Goal: Task Accomplishment & Management: Use online tool/utility

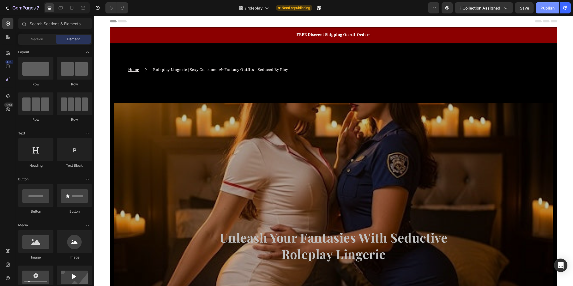
click at [542, 8] on div "Publish" at bounding box center [548, 8] width 14 height 6
click at [522, 6] on span "Save" at bounding box center [524, 8] width 9 height 5
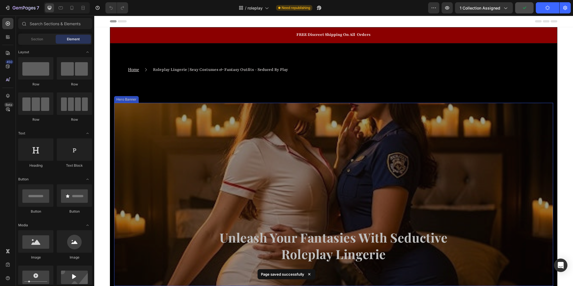
click at [393, 121] on div "Overlay" at bounding box center [333, 194] width 439 height 183
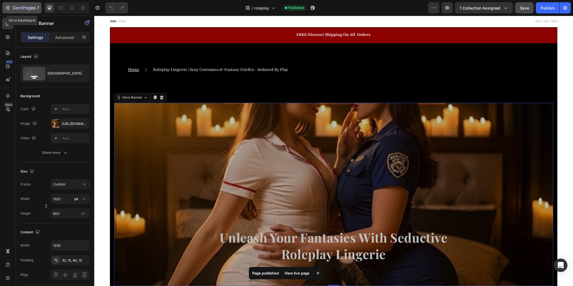
click at [5, 8] on icon "button" at bounding box center [8, 8] width 6 height 6
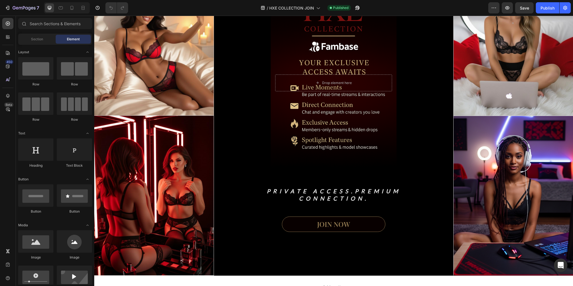
scroll to position [97, 0]
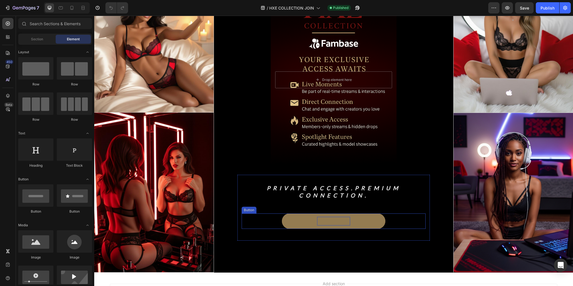
click at [338, 221] on p "JOIN NOW" at bounding box center [333, 221] width 33 height 9
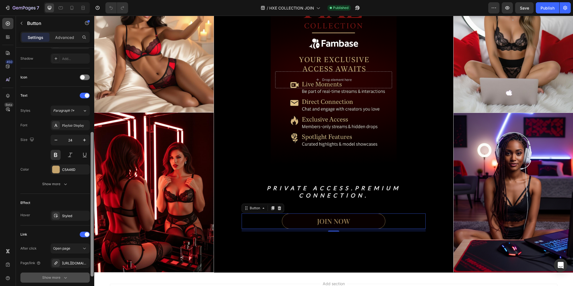
scroll to position [193, 0]
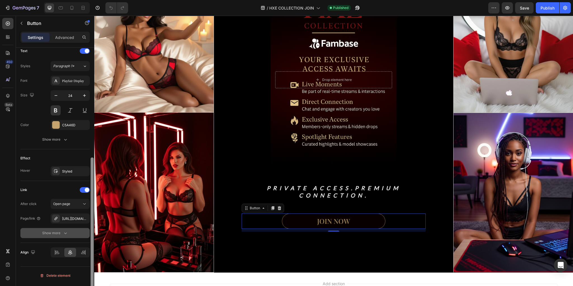
drag, startPoint x: 92, startPoint y: 114, endPoint x: 89, endPoint y: 236, distance: 122.3
click at [89, 236] on div "Size Width 370 Height Auto Padding 12, 24, 12, 24 Background Color 0B0000 Image…" at bounding box center [55, 175] width 78 height 254
click at [83, 219] on icon "button" at bounding box center [84, 218] width 2 height 2
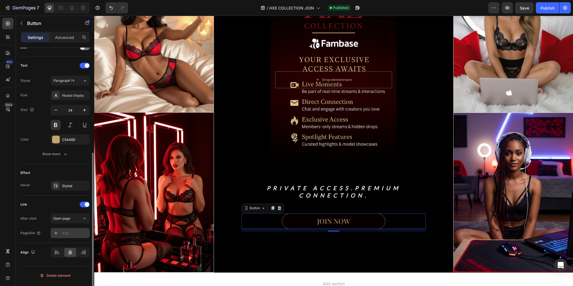
scroll to position [178, 0]
click at [52, 235] on div at bounding box center [56, 233] width 8 height 8
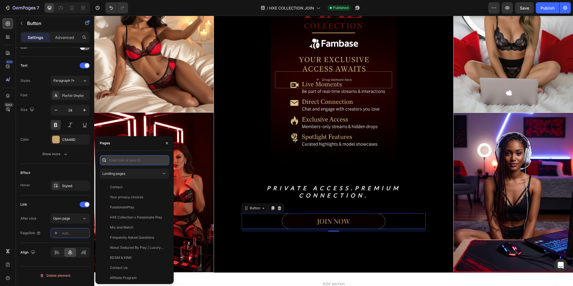
click at [117, 161] on input "text" at bounding box center [134, 160] width 69 height 10
paste input "[URL][DOMAIN_NAME]"
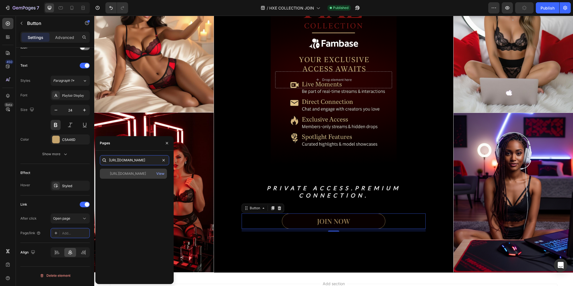
type input "[URL][DOMAIN_NAME]"
click at [127, 172] on div "[URL][DOMAIN_NAME]" at bounding box center [128, 173] width 36 height 5
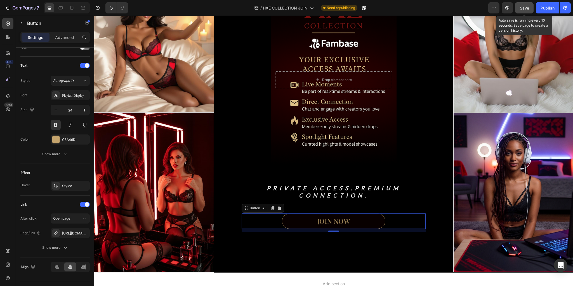
click at [529, 6] on span "Save" at bounding box center [524, 8] width 9 height 5
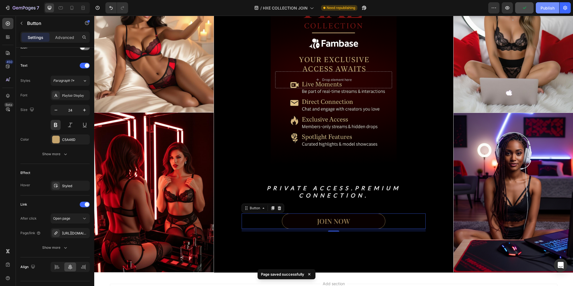
click at [542, 7] on div "Publish" at bounding box center [548, 8] width 14 height 6
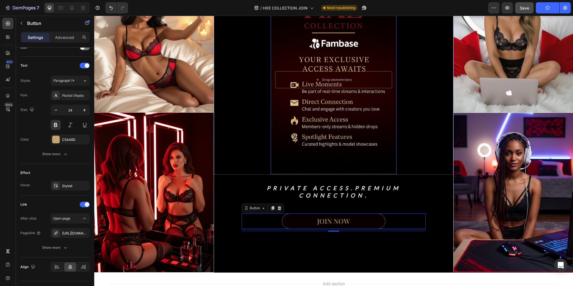
click at [355, 123] on div "Background Image" at bounding box center [334, 79] width 126 height 189
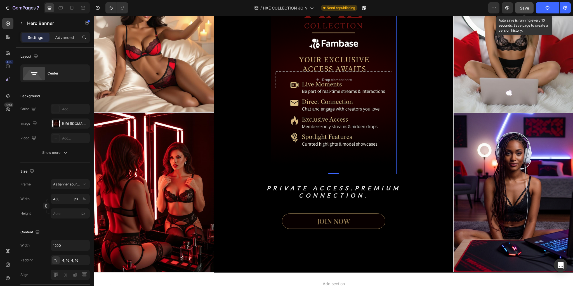
click at [526, 10] on div "Save" at bounding box center [524, 8] width 9 height 6
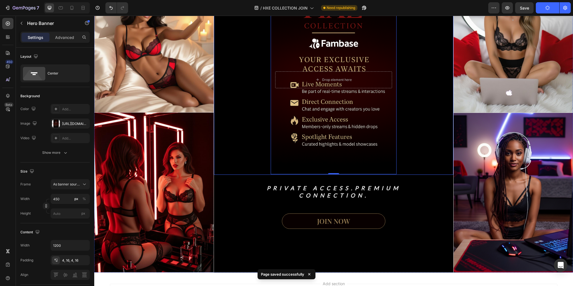
click at [441, 63] on div "Drop element here Hero Banner 0" at bounding box center [334, 79] width 238 height 189
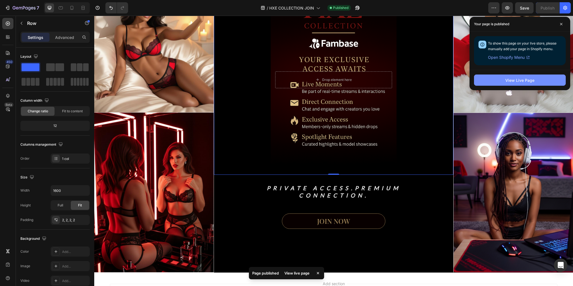
click at [503, 82] on button "View Live Page" at bounding box center [520, 79] width 92 height 11
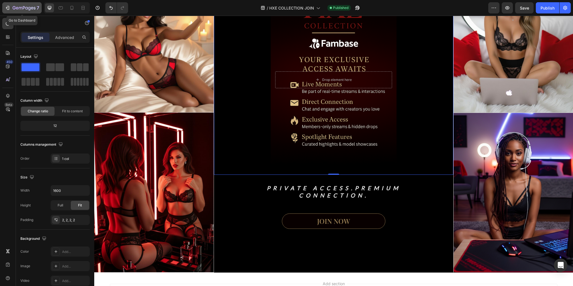
click at [6, 7] on icon "button" at bounding box center [8, 8] width 6 height 6
